Goal: Task Accomplishment & Management: Complete application form

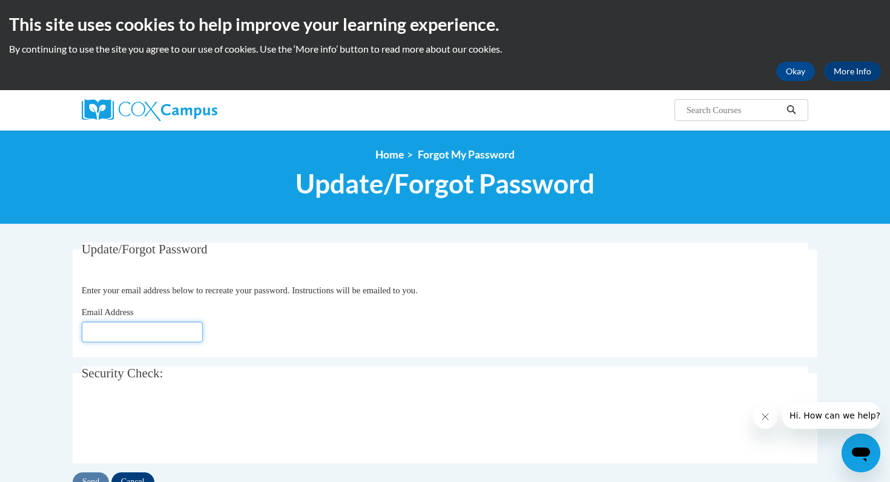
click at [111, 330] on input "Email Address" at bounding box center [142, 332] width 121 height 21
type input "[EMAIL_ADDRESS][DOMAIN_NAME]"
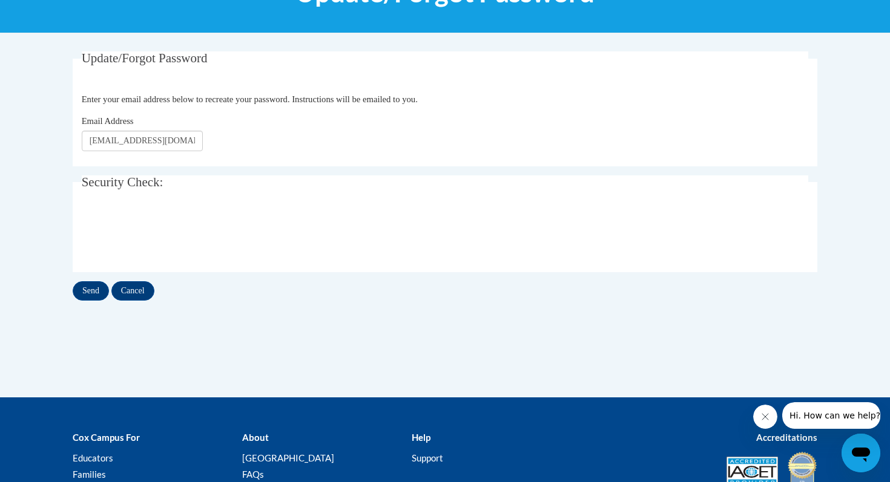
scroll to position [197, 0]
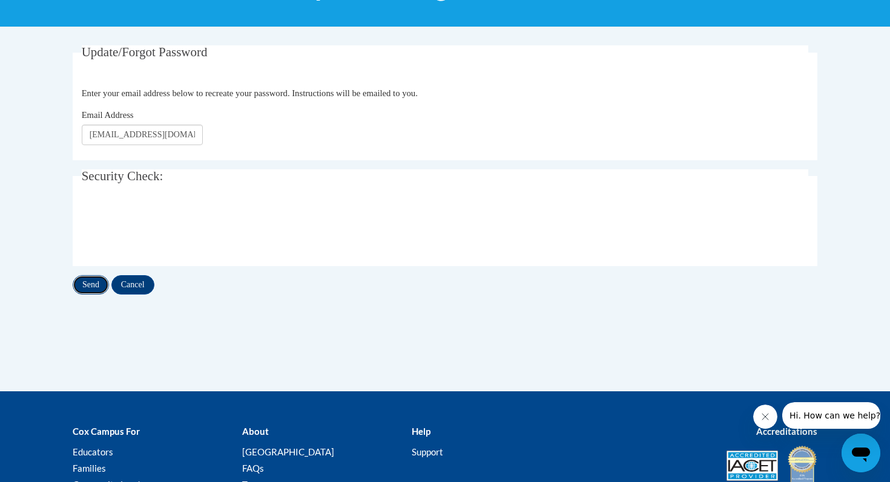
click at [91, 285] on input "Send" at bounding box center [91, 284] width 36 height 19
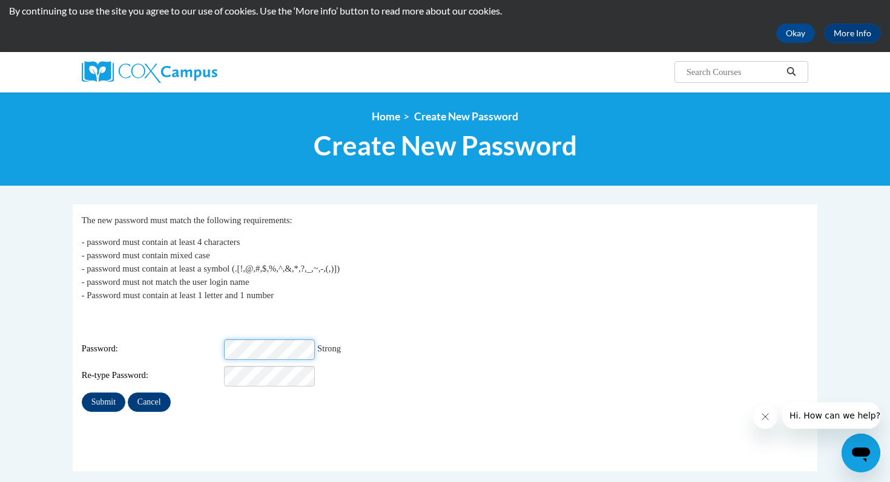
scroll to position [41, 0]
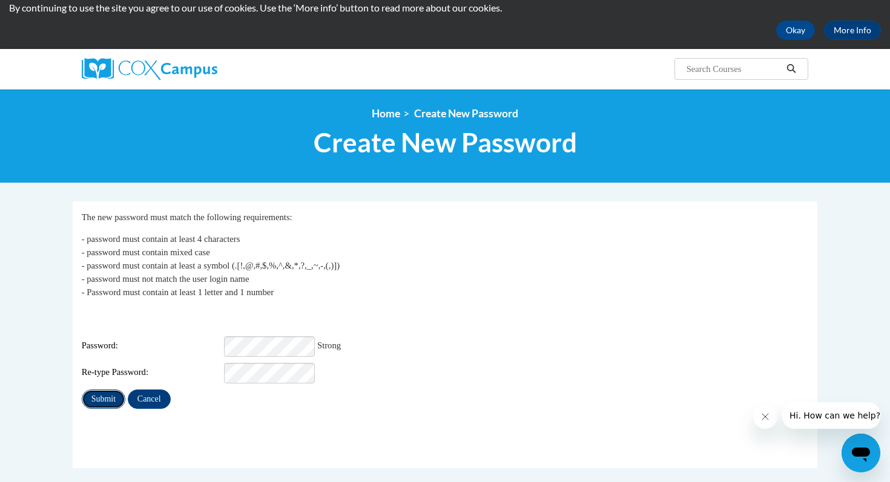
click at [108, 390] on input "Submit" at bounding box center [104, 399] width 44 height 19
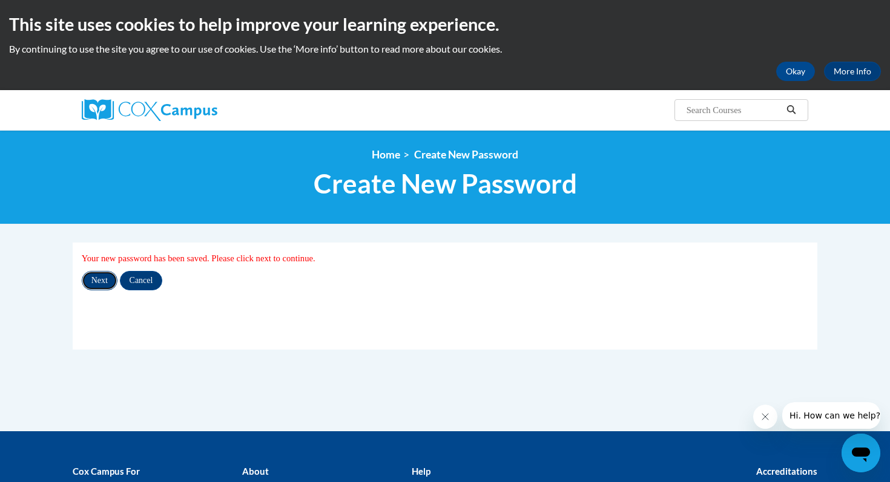
click at [108, 282] on input "Next" at bounding box center [100, 280] width 36 height 19
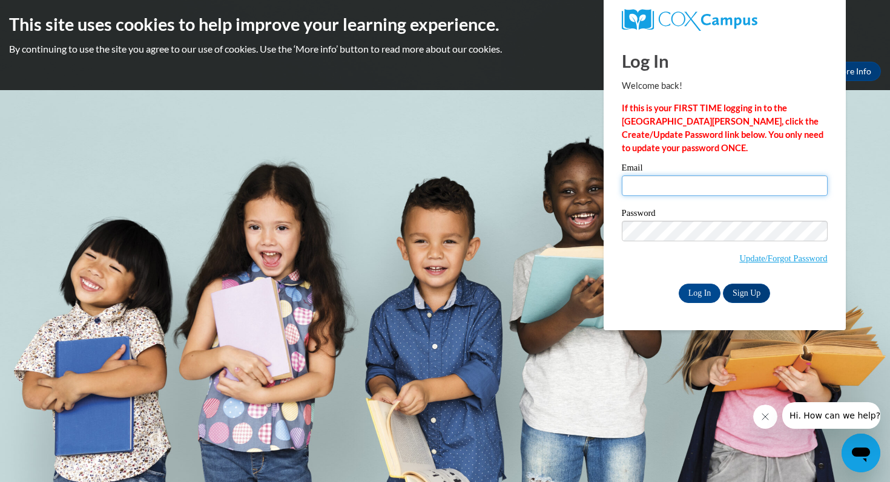
click at [638, 186] on input "Email" at bounding box center [725, 186] width 206 height 21
type input "arsama312@aol.com"
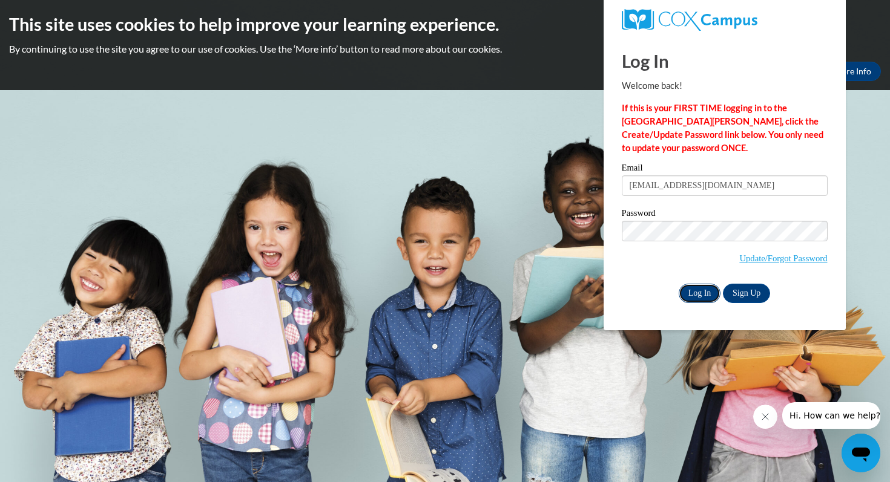
click at [701, 300] on input "Log In" at bounding box center [699, 293] width 42 height 19
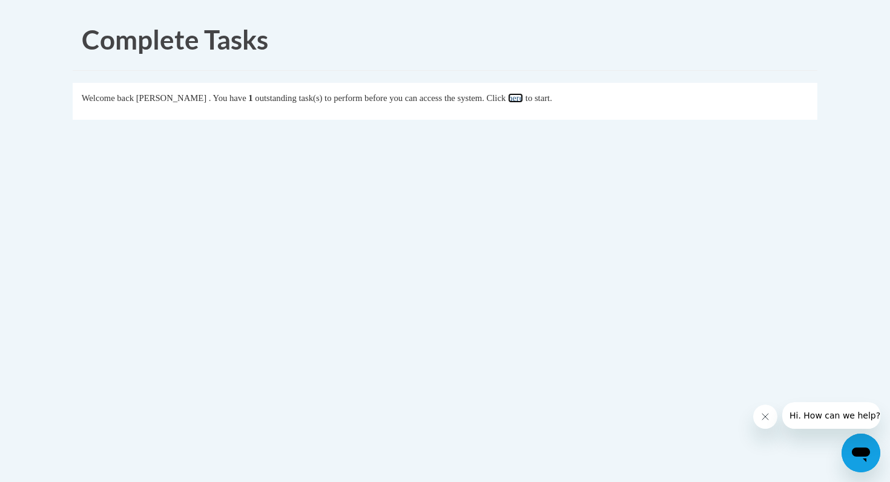
click at [523, 103] on link "here" at bounding box center [515, 98] width 15 height 10
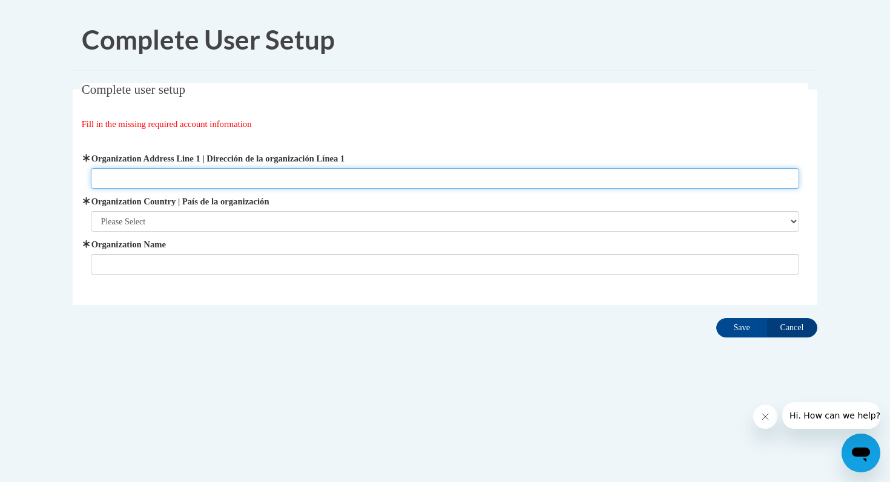
click at [113, 180] on input "Organization Address Line 1 | Dirección de la organización Línea 1" at bounding box center [445, 178] width 709 height 21
click at [219, 183] on input "[STREET_ADDRESS][PERSON_NAME]," at bounding box center [445, 178] width 709 height 21
type input "[STREET_ADDRESS] 90660"
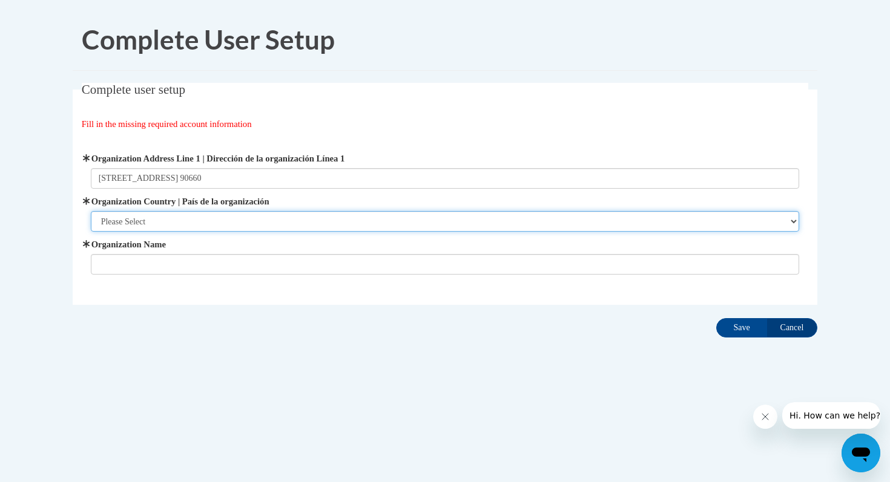
click at [111, 222] on select "Please Select [GEOGRAPHIC_DATA] | [GEOGRAPHIC_DATA] Outside of [GEOGRAPHIC_DATA…" at bounding box center [445, 221] width 709 height 21
select select "ad49bcad-a171-4b2e-b99c-48b446064914"
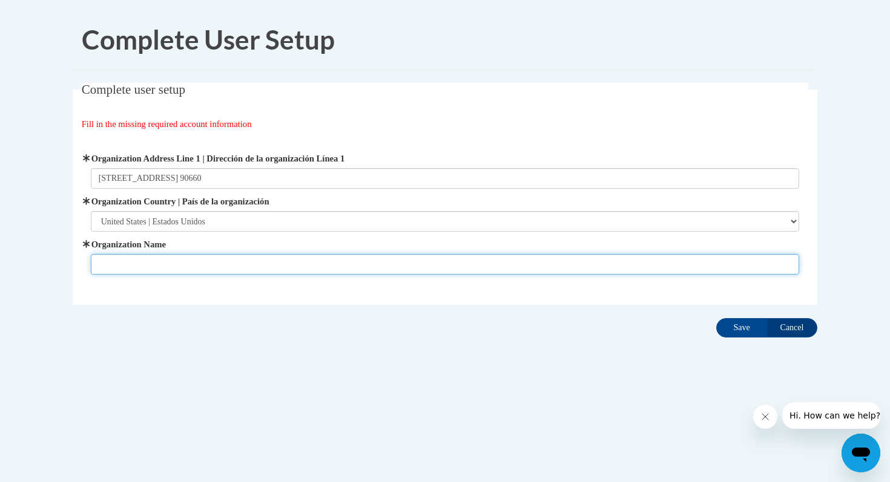
click at [106, 270] on input "Organization Name" at bounding box center [445, 264] width 709 height 21
type input "[GEOGRAPHIC_DATA]"
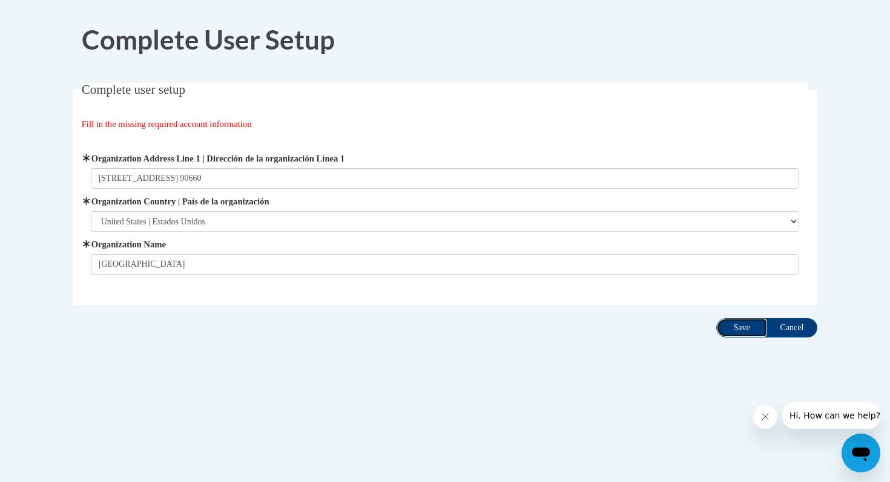
click at [734, 329] on input "Save" at bounding box center [741, 327] width 51 height 19
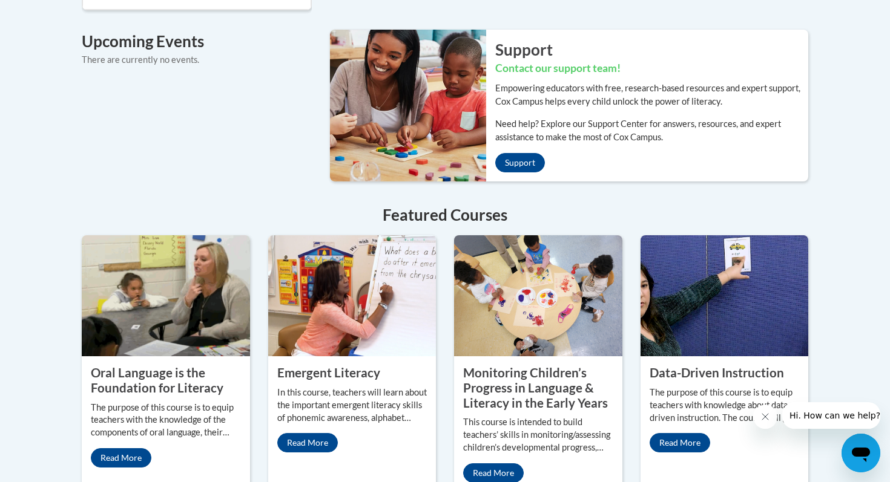
scroll to position [937, 0]
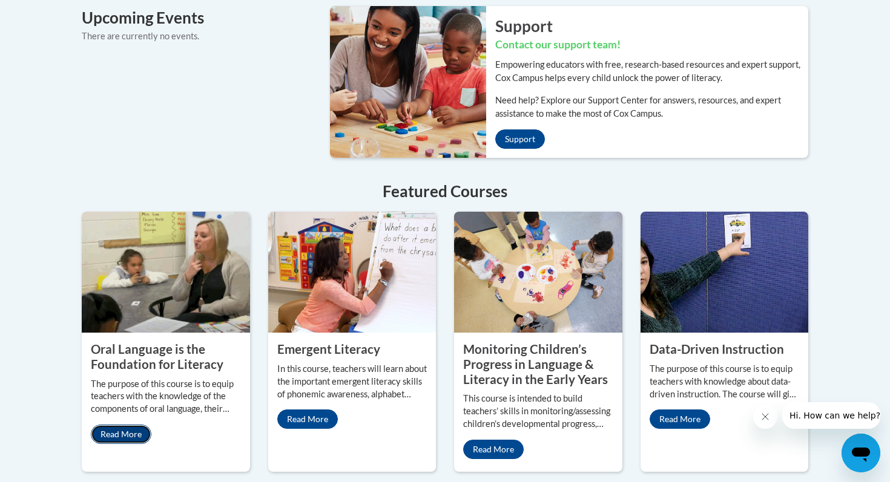
click at [113, 425] on link "Read More" at bounding box center [121, 434] width 61 height 19
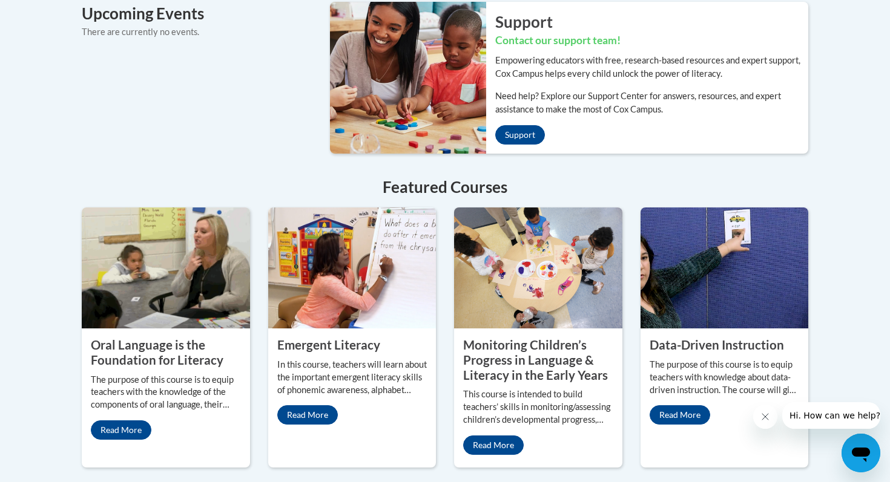
scroll to position [945, 0]
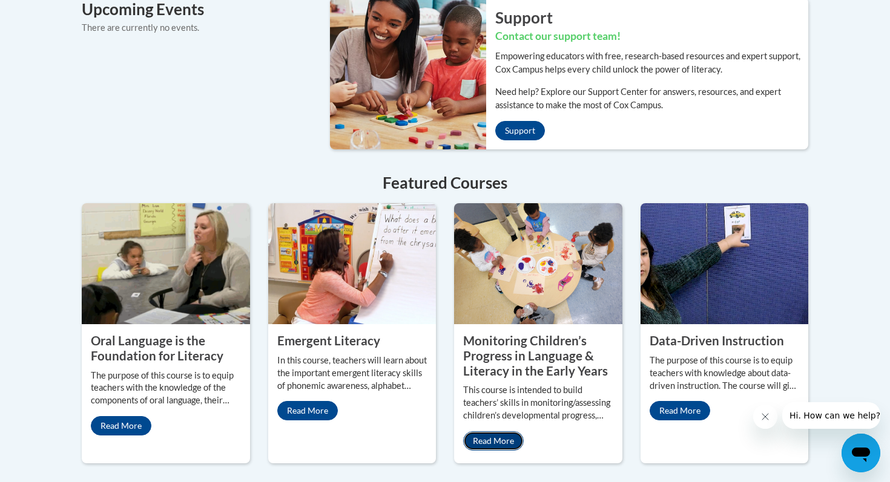
click at [495, 432] on link "Read More" at bounding box center [493, 441] width 61 height 19
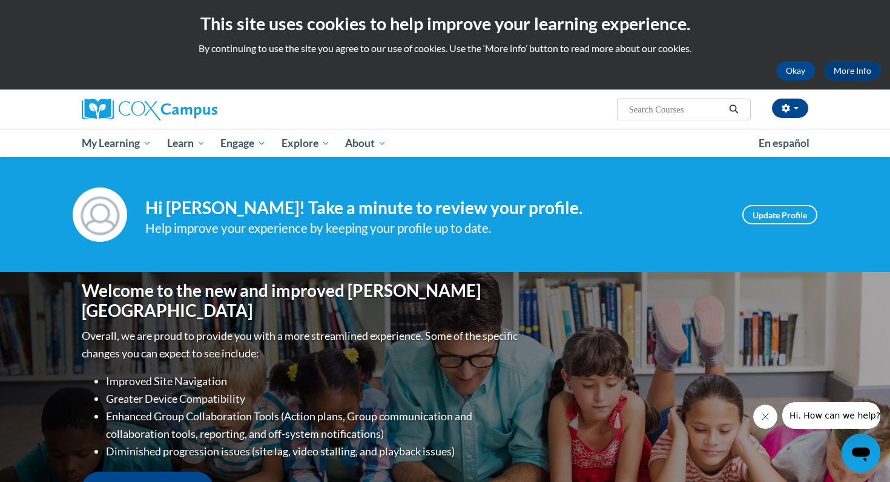
scroll to position [0, 0]
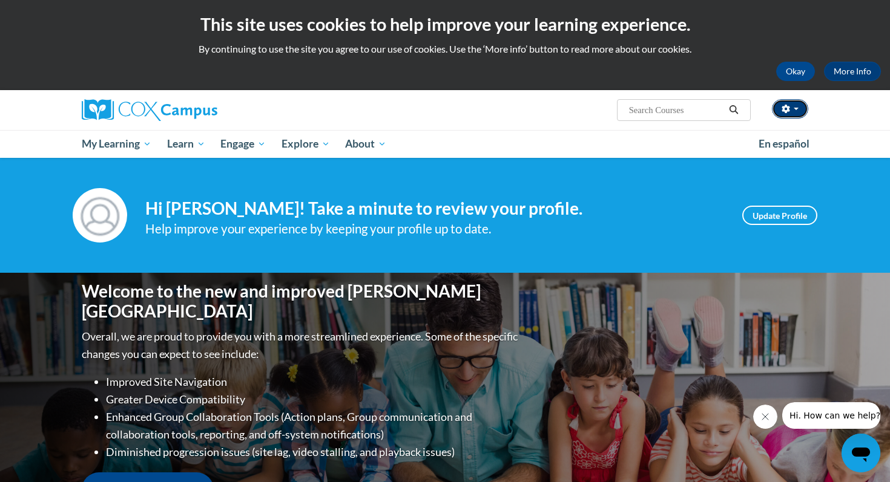
click at [798, 110] on button "button" at bounding box center [790, 108] width 36 height 19
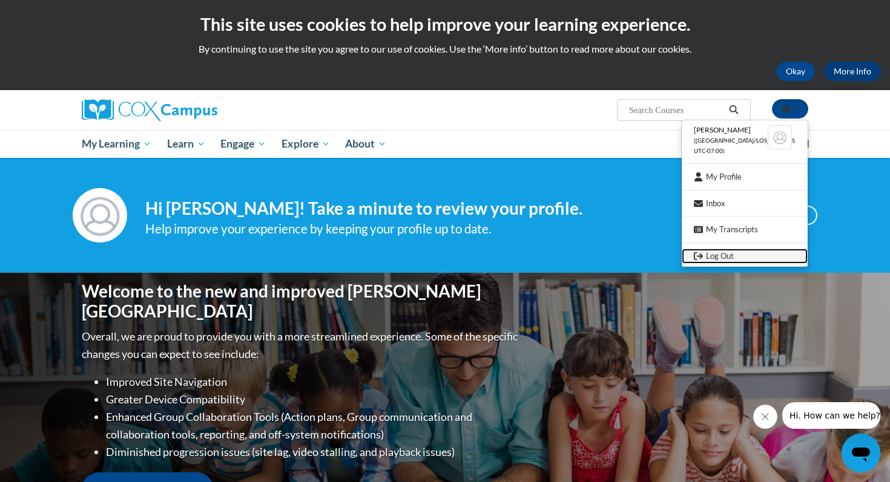
click at [721, 261] on link "Log Out" at bounding box center [744, 256] width 126 height 15
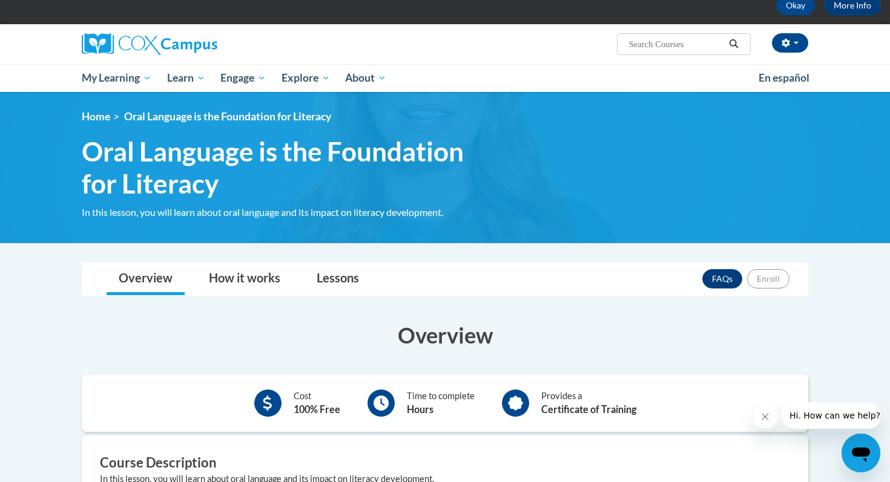
scroll to position [73, 0]
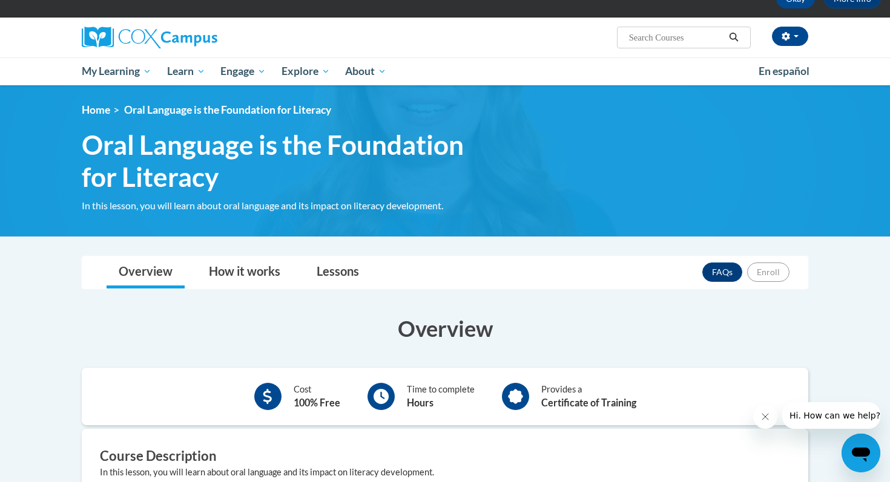
click at [382, 399] on icon at bounding box center [380, 396] width 15 height 15
click at [428, 405] on b "Hours" at bounding box center [420, 402] width 27 height 11
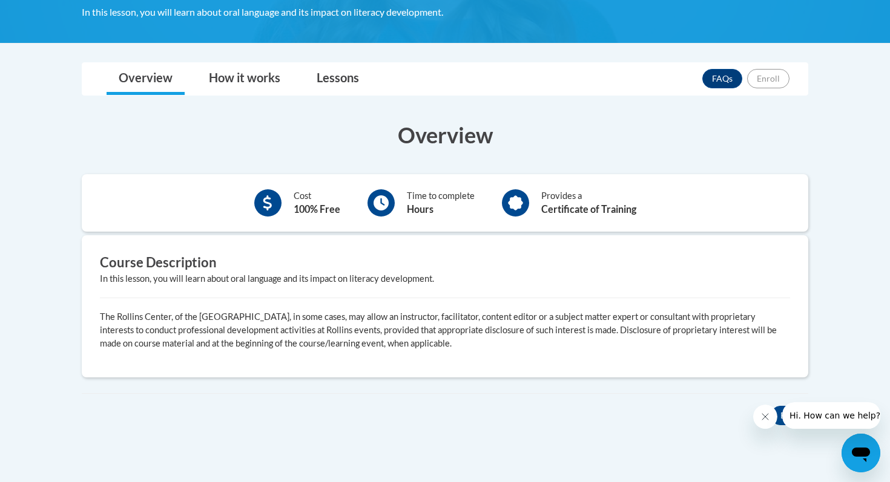
scroll to position [269, 0]
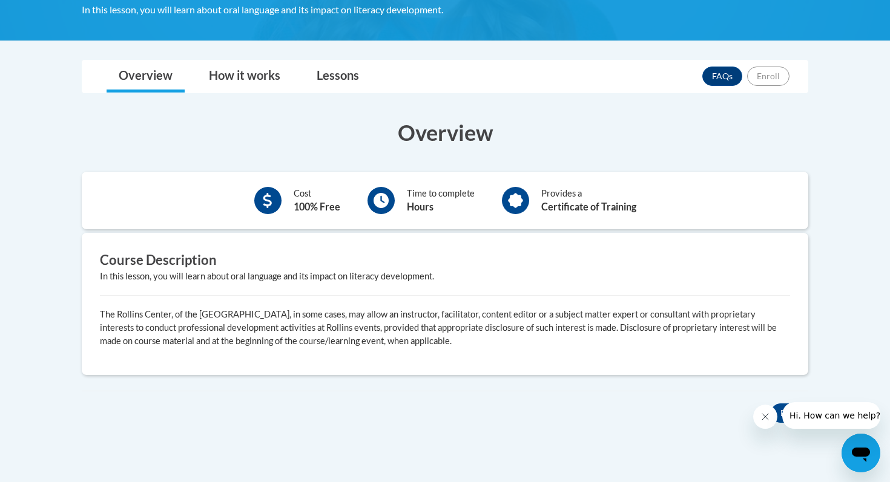
click at [382, 193] on icon at bounding box center [380, 200] width 15 height 15
click at [267, 199] on icon at bounding box center [268, 200] width 10 height 15
click at [245, 74] on link "How it works" at bounding box center [245, 77] width 96 height 32
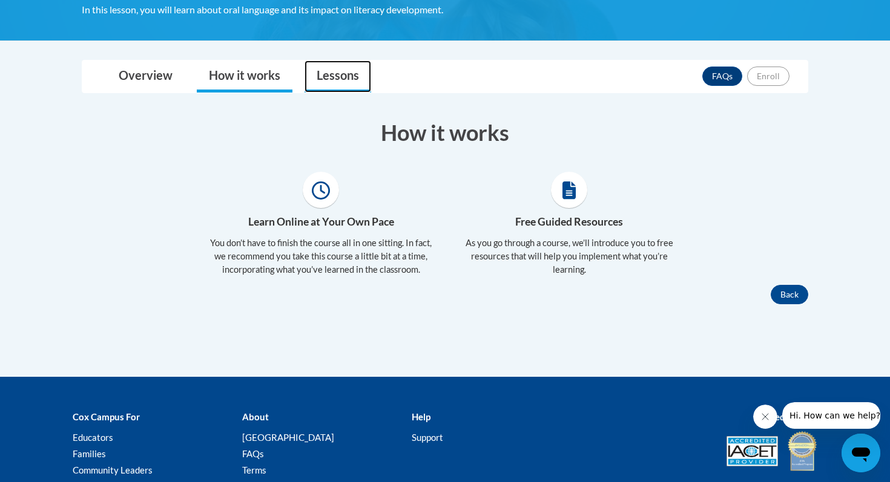
click at [346, 76] on link "Lessons" at bounding box center [337, 77] width 67 height 32
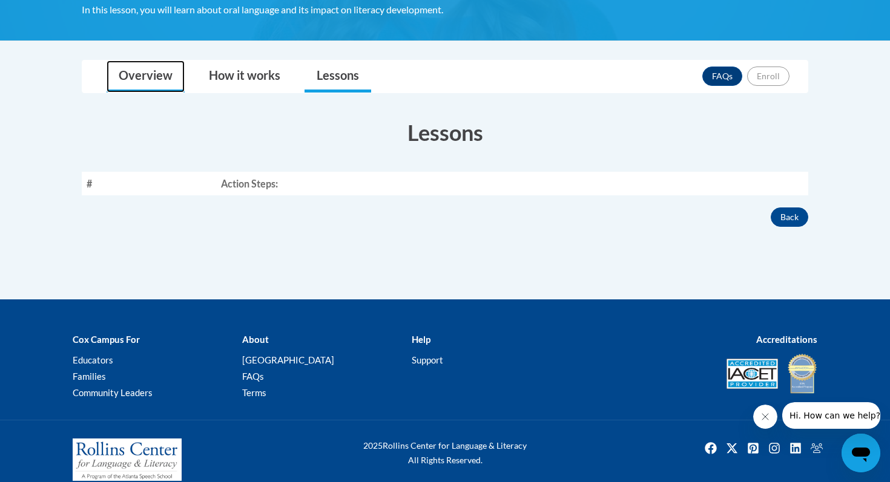
click at [131, 79] on link "Overview" at bounding box center [146, 77] width 78 height 32
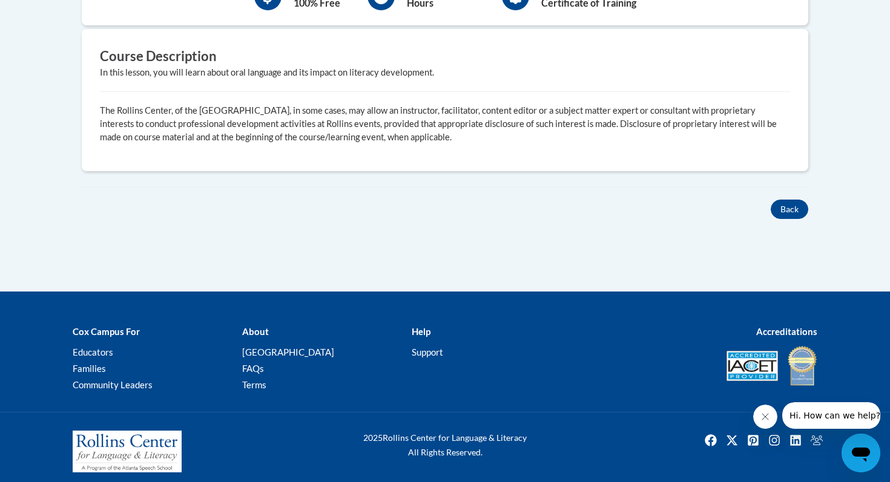
scroll to position [481, 0]
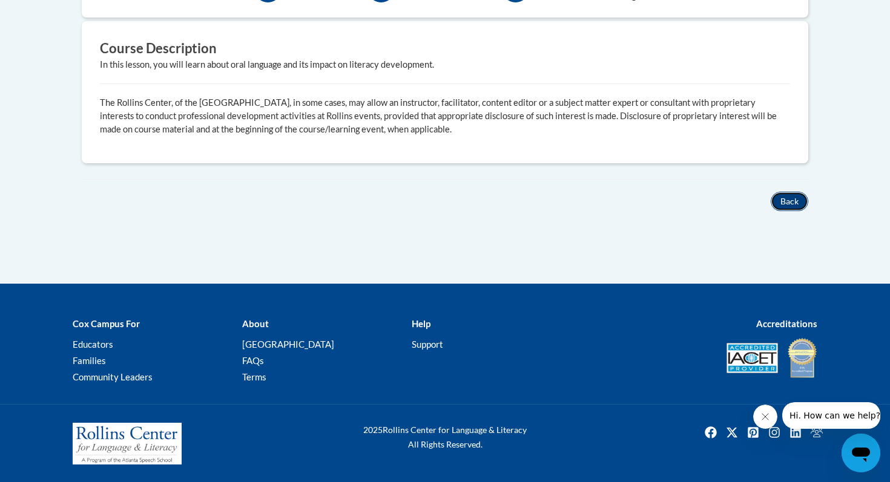
click at [793, 201] on button "Back" at bounding box center [789, 201] width 38 height 19
